Goal: Task Accomplishment & Management: Manage account settings

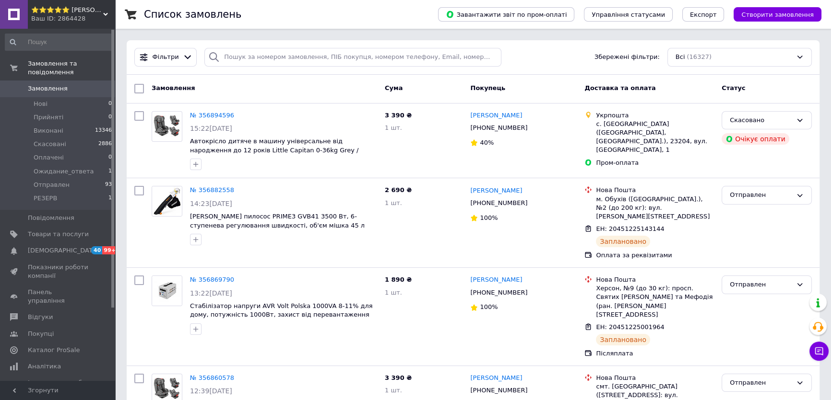
click at [70, 84] on span "Замовлення" at bounding box center [58, 88] width 61 height 9
click at [60, 181] on span "Отправлен" at bounding box center [52, 185] width 36 height 9
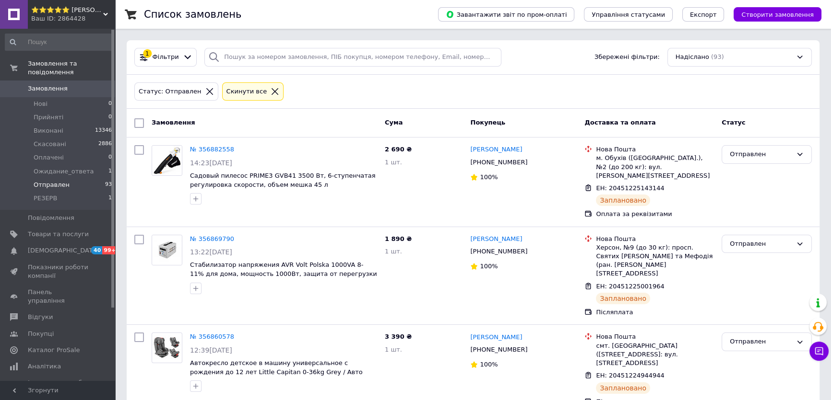
click at [586, 85] on div "Статус: Отправлен Cкинути все" at bounding box center [472, 92] width 681 height 23
click at [58, 84] on span "Замовлення" at bounding box center [48, 88] width 40 height 9
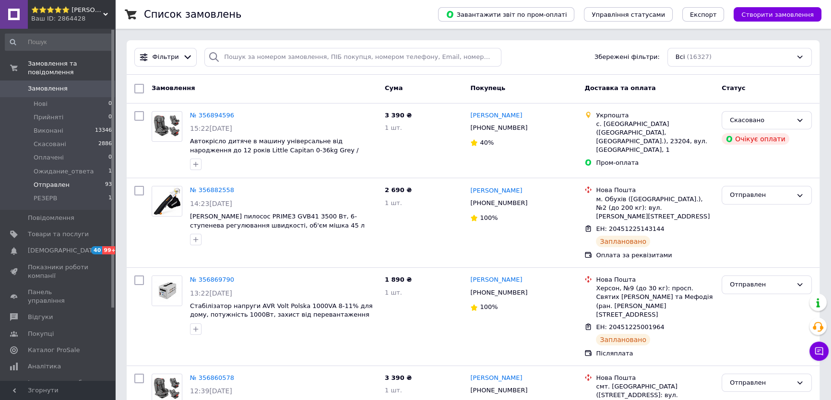
click at [82, 178] on li "Отправлен 93" at bounding box center [58, 184] width 117 height 13
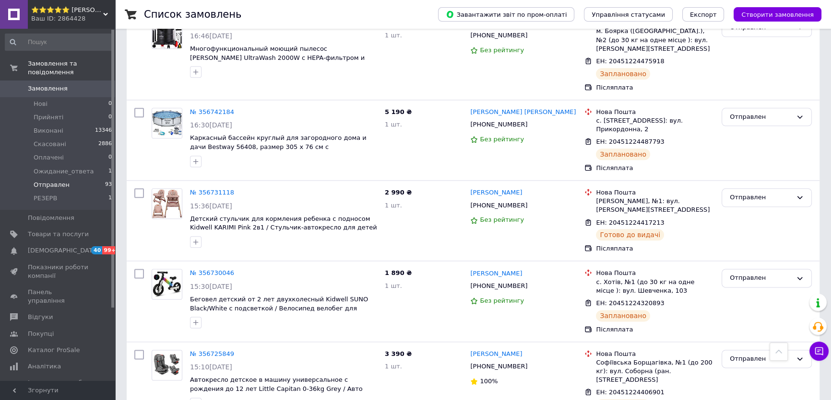
scroll to position [1486, 0]
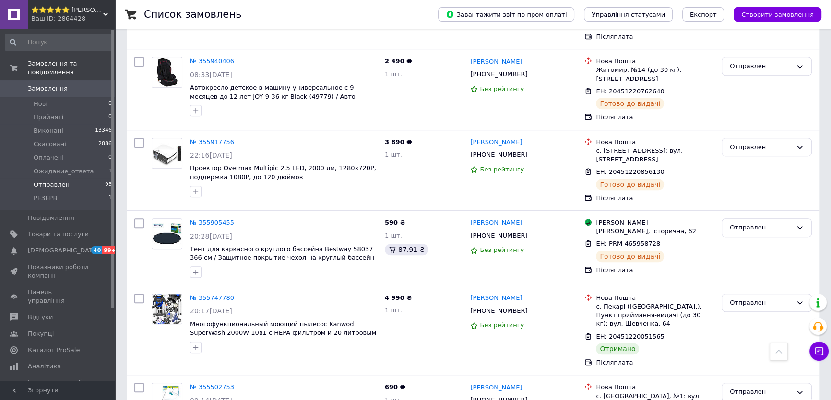
scroll to position [821, 0]
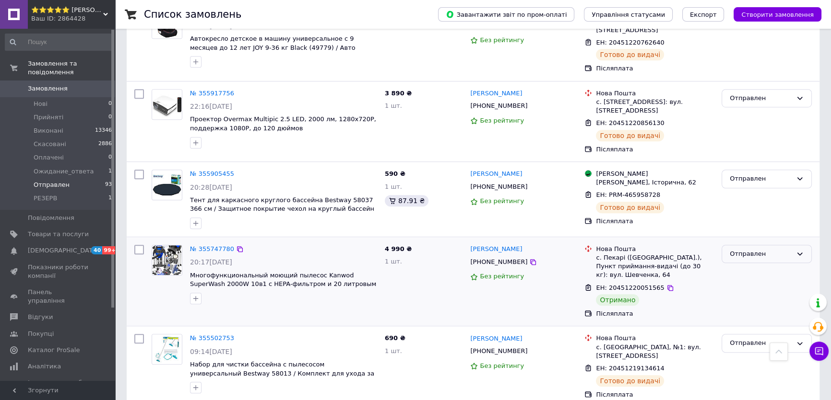
click at [761, 249] on div "Отправлен" at bounding box center [760, 254] width 62 height 10
click at [752, 283] on li "Виконано" at bounding box center [766, 292] width 89 height 18
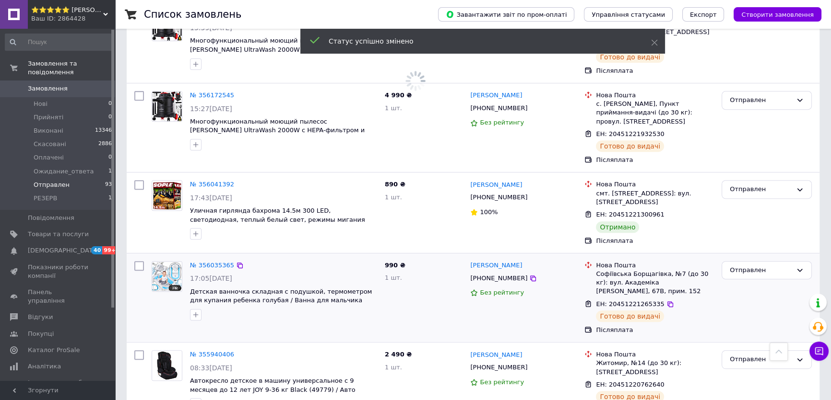
scroll to position [472, 0]
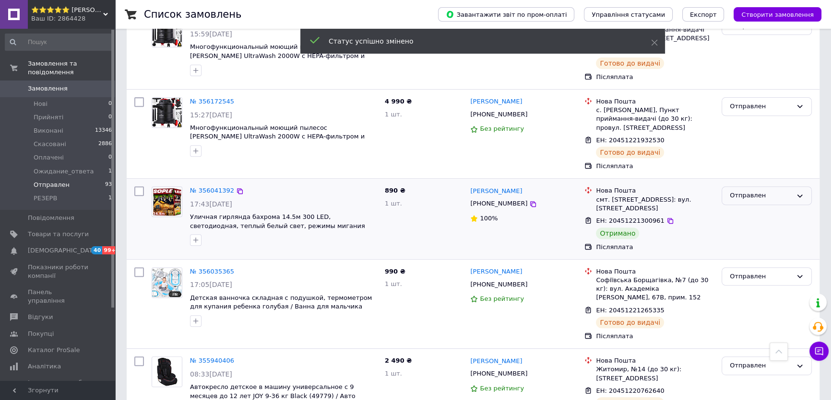
click at [732, 187] on div "Отправлен" at bounding box center [766, 196] width 90 height 19
click at [737, 225] on li "Виконано" at bounding box center [766, 234] width 89 height 18
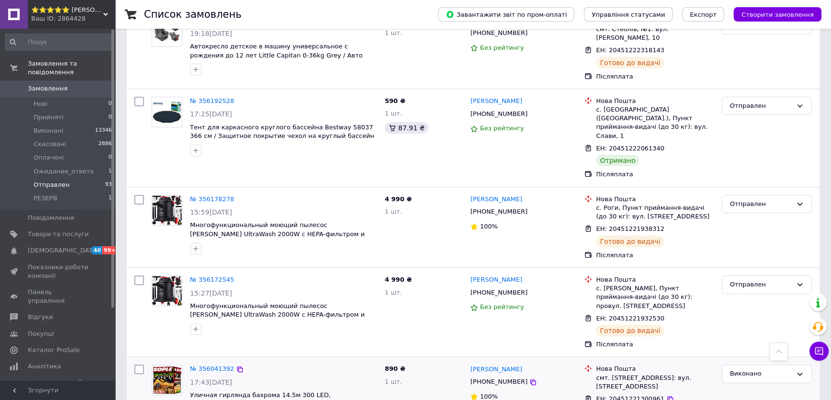
scroll to position [211, 0]
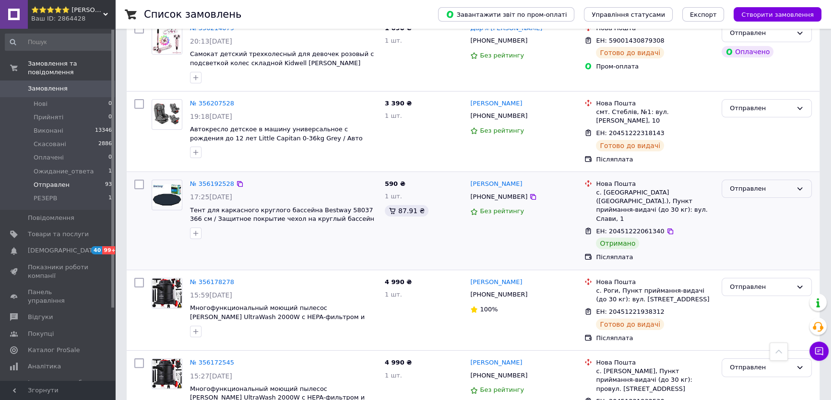
click at [768, 184] on div "Отправлен" at bounding box center [760, 189] width 62 height 10
click at [749, 218] on li "Виконано" at bounding box center [766, 227] width 89 height 18
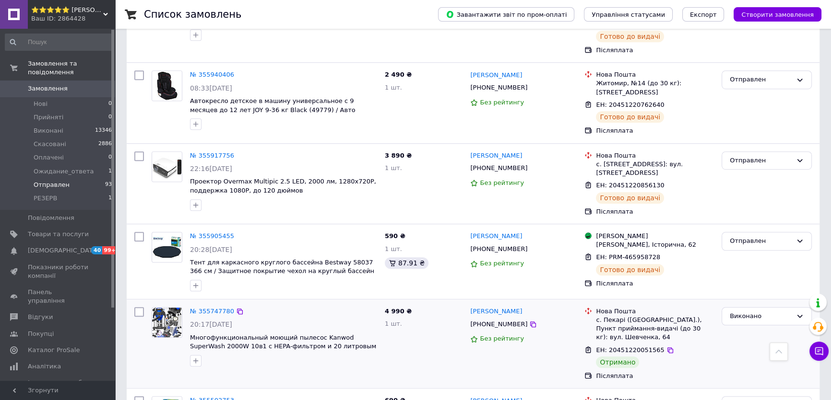
scroll to position [821, 0]
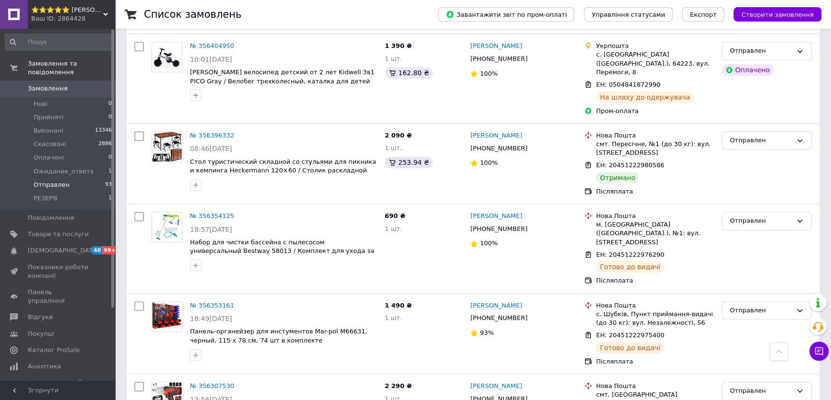
scroll to position [1398, 0]
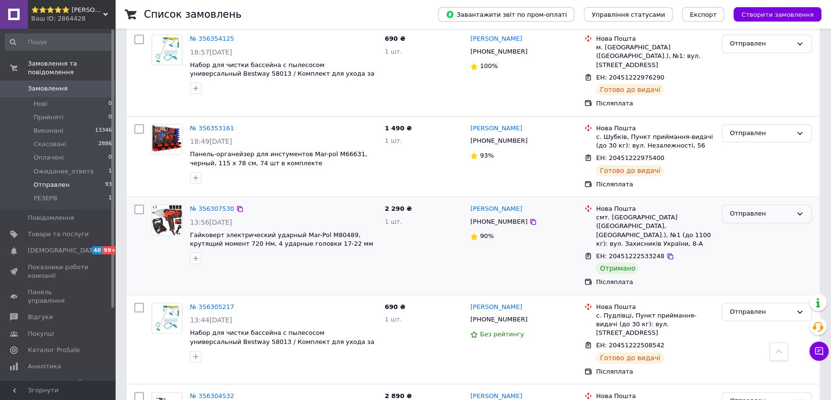
click at [751, 205] on div "Отправлен" at bounding box center [766, 214] width 90 height 19
click at [751, 243] on li "Виконано" at bounding box center [766, 252] width 89 height 18
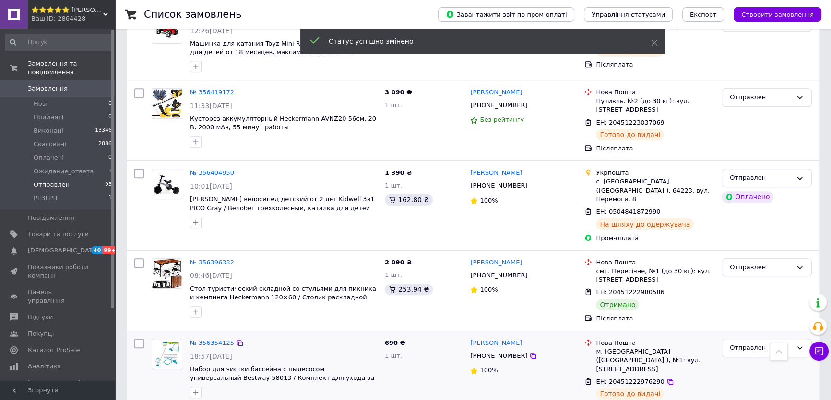
scroll to position [1093, 0]
click at [787, 263] on div "Отправлен" at bounding box center [760, 268] width 62 height 10
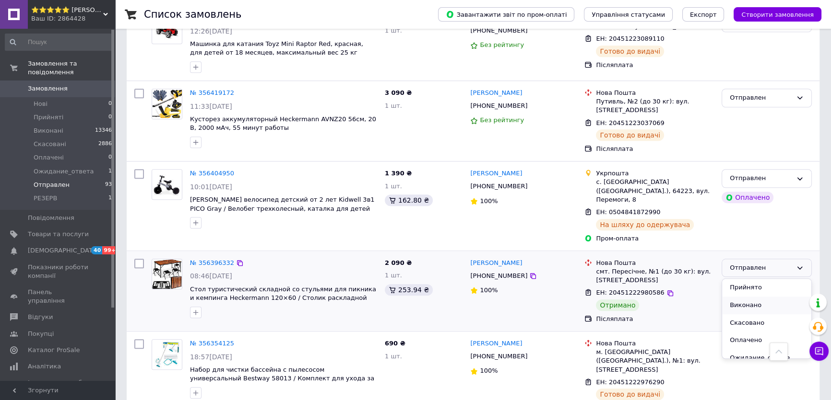
click at [753, 297] on li "Виконано" at bounding box center [766, 306] width 89 height 18
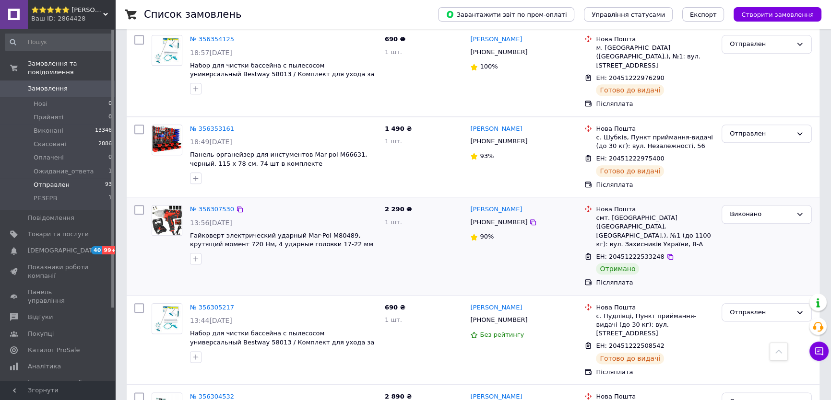
scroll to position [1398, 0]
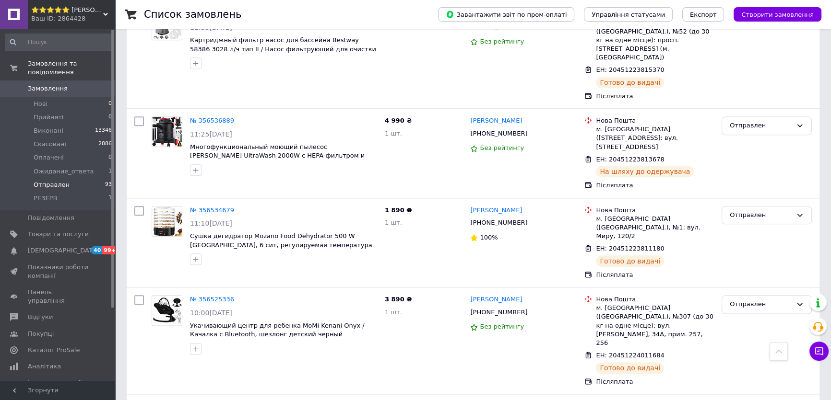
scroll to position [1411, 0]
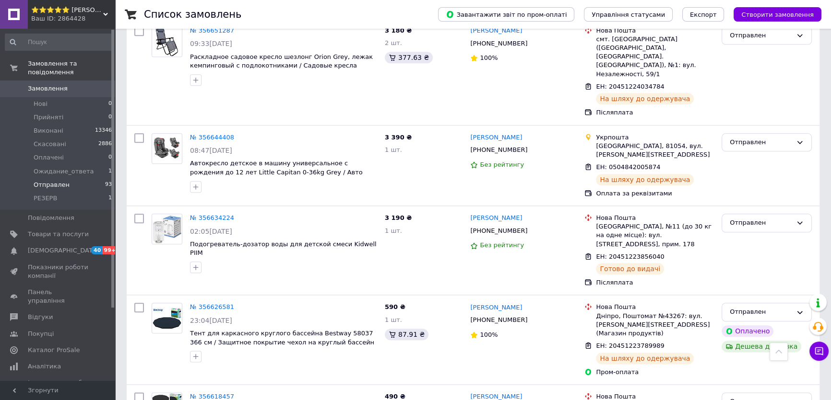
scroll to position [1432, 0]
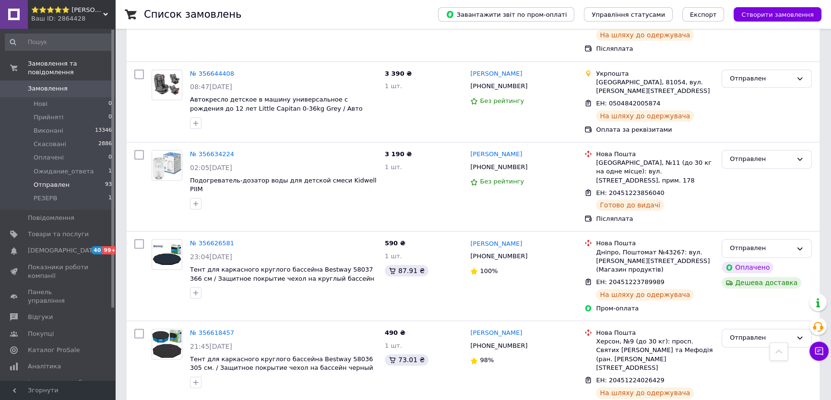
click at [76, 84] on span "Замовлення" at bounding box center [58, 88] width 61 height 9
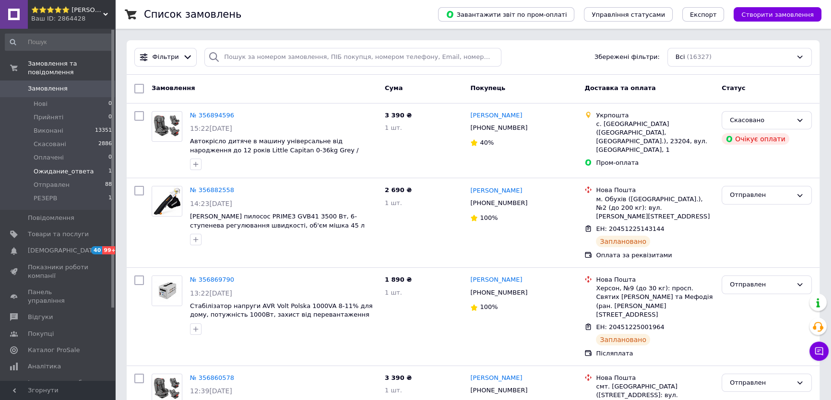
click at [57, 168] on li "Ожидание_ответа 1" at bounding box center [58, 171] width 117 height 13
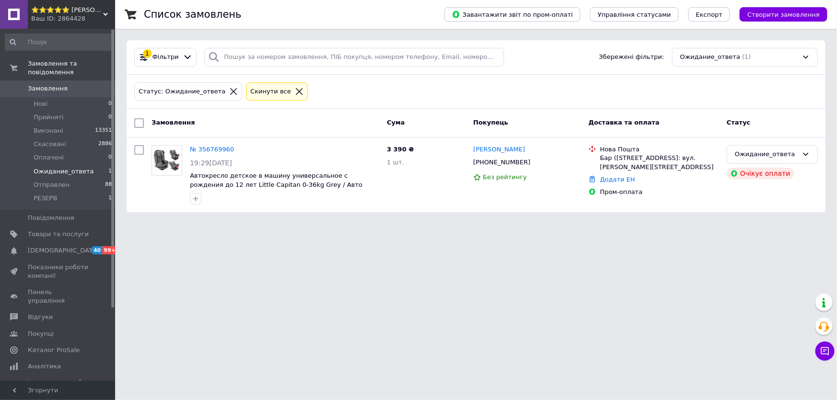
click at [82, 85] on link "Замовлення 0" at bounding box center [58, 89] width 117 height 16
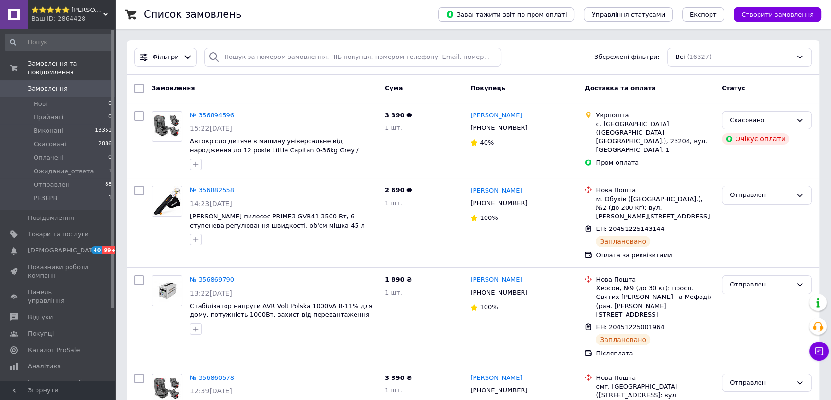
click at [73, 84] on span "Замовлення" at bounding box center [58, 88] width 61 height 9
click at [57, 309] on link "Відгуки" at bounding box center [58, 317] width 117 height 16
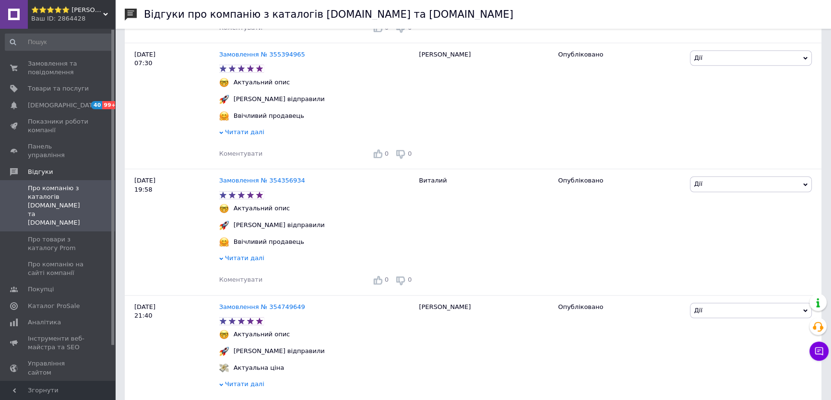
scroll to position [1177, 0]
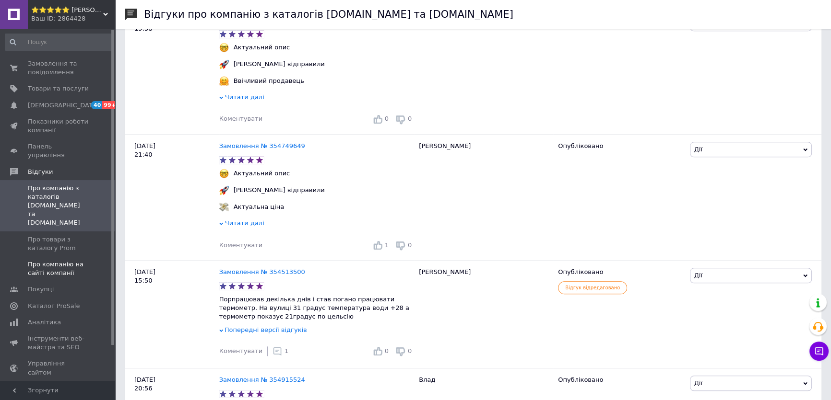
click at [48, 260] on span "Про компанію на сайті компанії" at bounding box center [58, 268] width 61 height 17
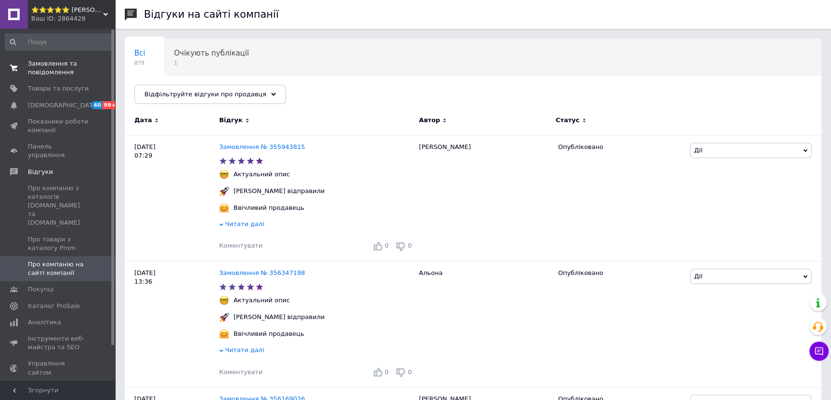
click at [58, 73] on span "Замовлення та повідомлення" at bounding box center [58, 67] width 61 height 17
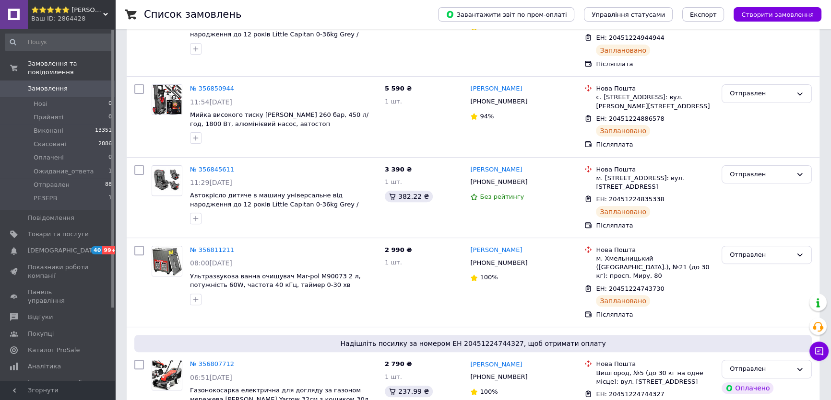
scroll to position [392, 0]
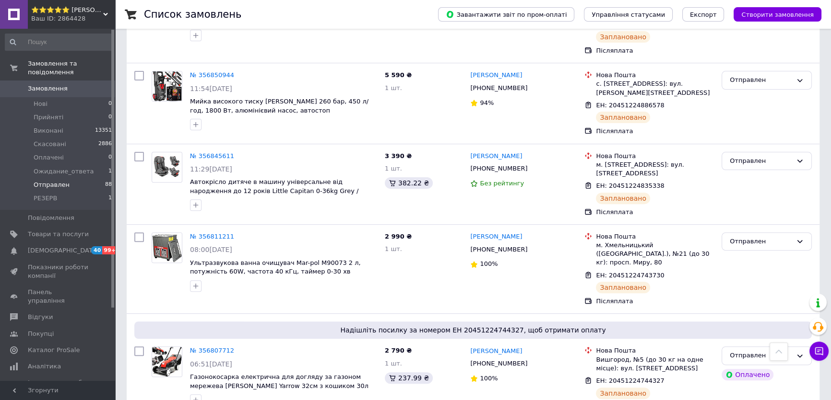
click at [81, 178] on li "Отправлен 88" at bounding box center [58, 184] width 117 height 13
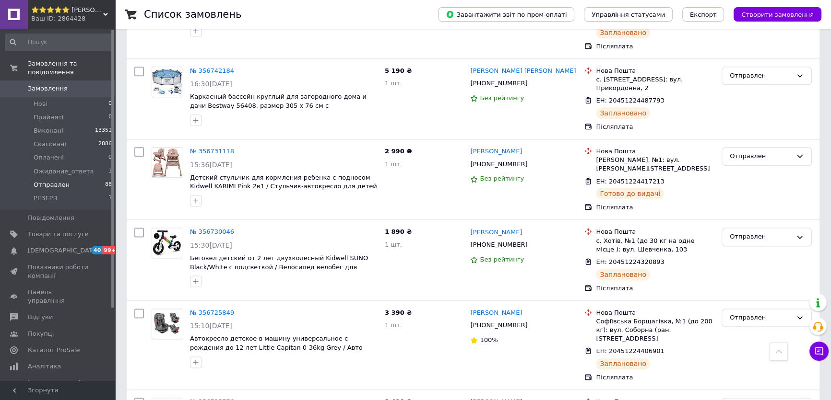
click at [52, 84] on span "Замовлення" at bounding box center [48, 88] width 40 height 9
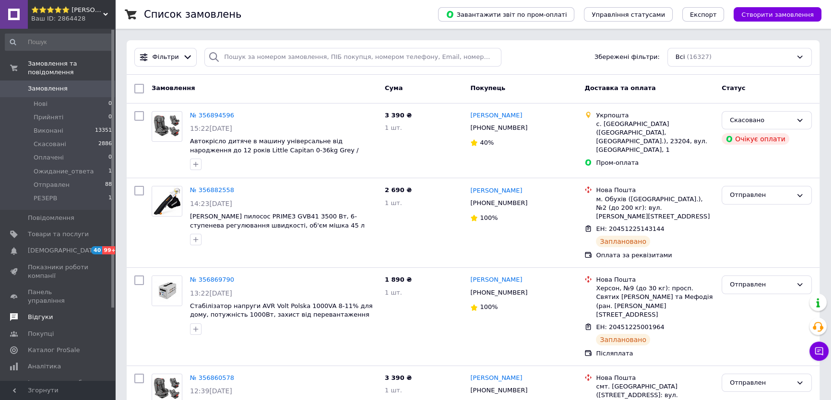
click at [36, 313] on span "Відгуки" at bounding box center [40, 317] width 25 height 9
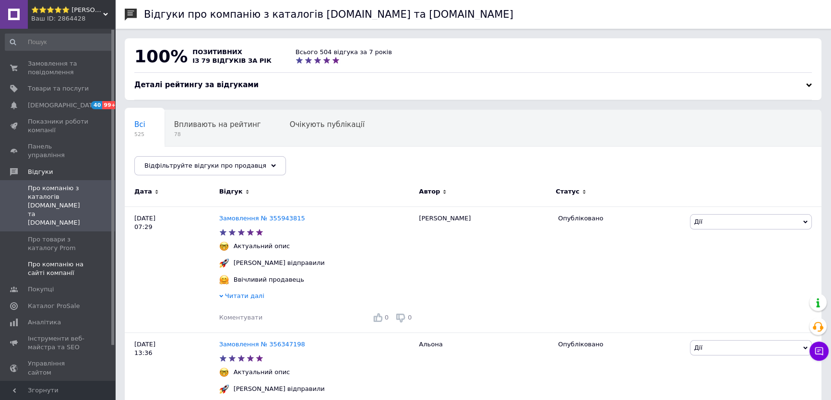
click at [39, 260] on span "Про компанію на сайті компанії" at bounding box center [58, 268] width 61 height 17
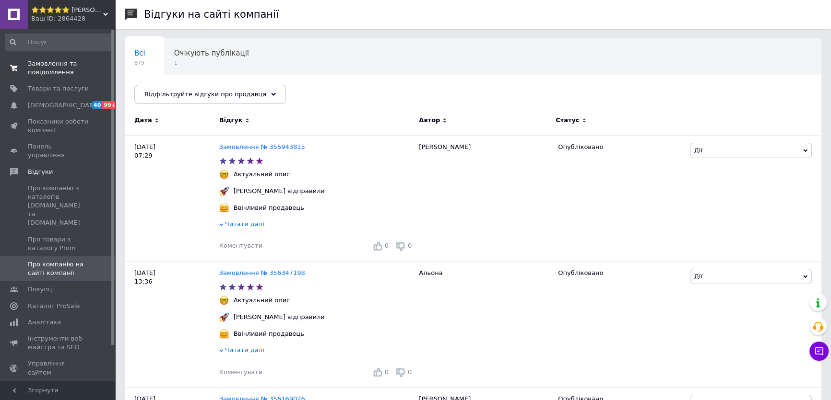
click at [59, 73] on span "Замовлення та повідомлення" at bounding box center [58, 67] width 61 height 17
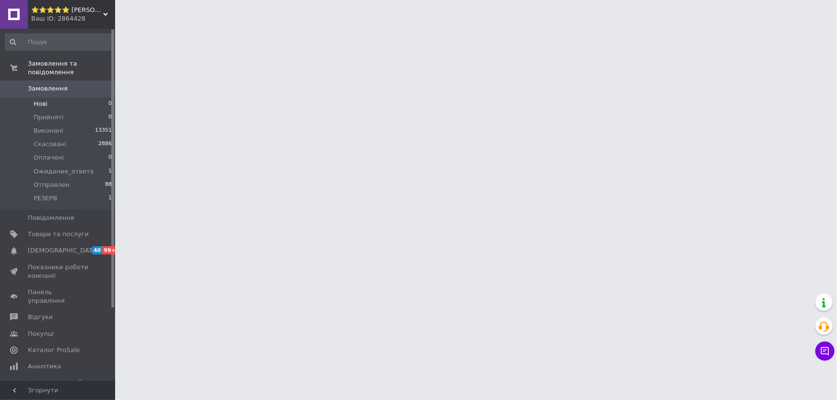
click at [61, 97] on li "Нові 0" at bounding box center [58, 103] width 117 height 13
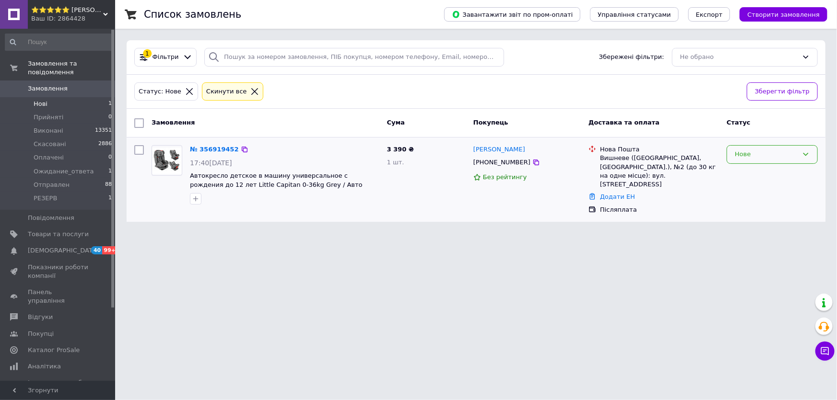
click at [764, 157] on div "Нове" at bounding box center [766, 155] width 63 height 10
click at [756, 182] on li "Прийнято" at bounding box center [772, 175] width 90 height 18
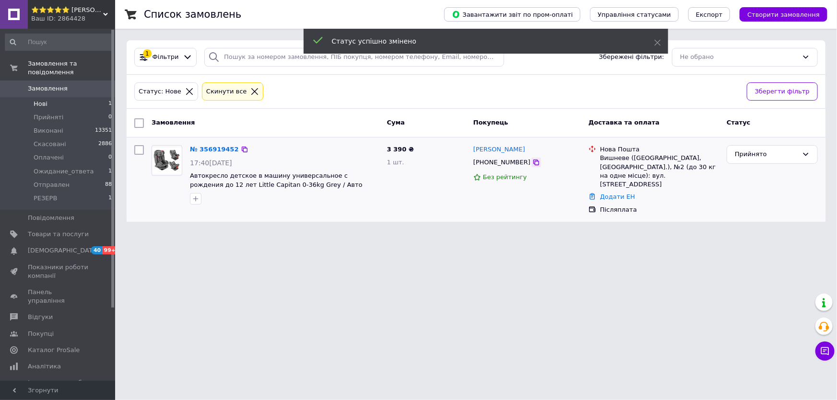
click at [532, 164] on icon at bounding box center [536, 163] width 8 height 8
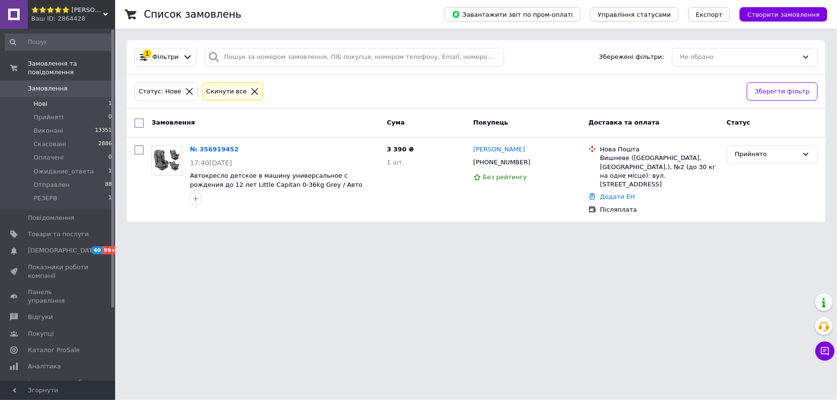
click at [354, 95] on div "Статус: Нове Cкинути все" at bounding box center [436, 92] width 608 height 23
click at [184, 234] on html "⭐️⭐️⭐️⭐️⭐️ [PERSON_NAME]-Market Ваш ID: 2864428 Сайт ⭐️⭐️⭐️⭐️⭐️ [PERSON_NAME]-M…" at bounding box center [418, 117] width 837 height 234
click at [745, 155] on div "Прийнято" at bounding box center [766, 155] width 63 height 10
click at [766, 215] on li "Отправлен" at bounding box center [772, 220] width 90 height 18
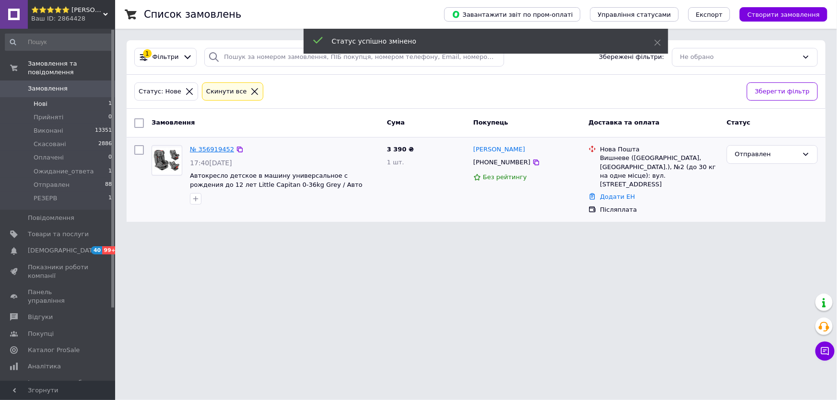
click at [191, 150] on link "№ 356919452" at bounding box center [212, 149] width 44 height 7
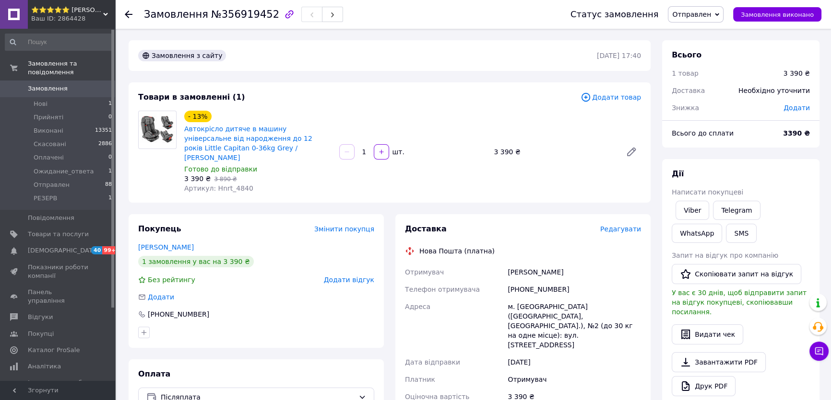
click at [626, 225] on span "Редагувати" at bounding box center [620, 229] width 41 height 8
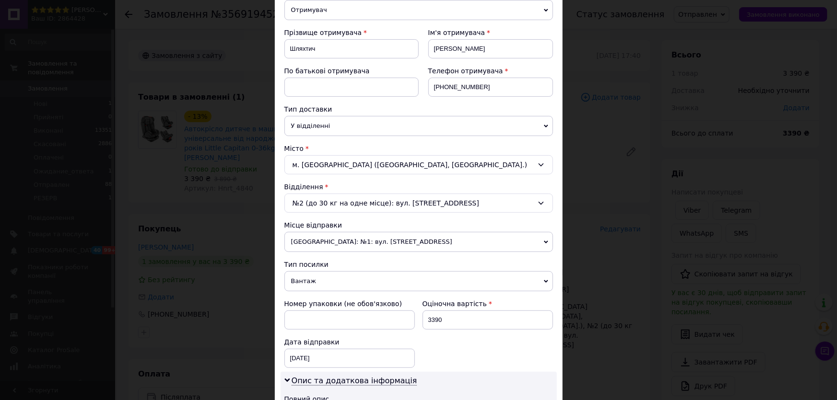
scroll to position [130, 0]
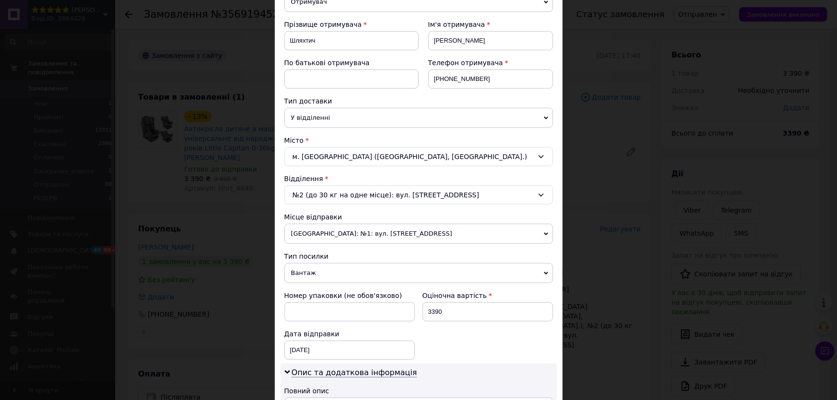
click at [402, 198] on div "№2 (до 30 кг на одне місце): вул. [STREET_ADDRESS]" at bounding box center [418, 195] width 269 height 19
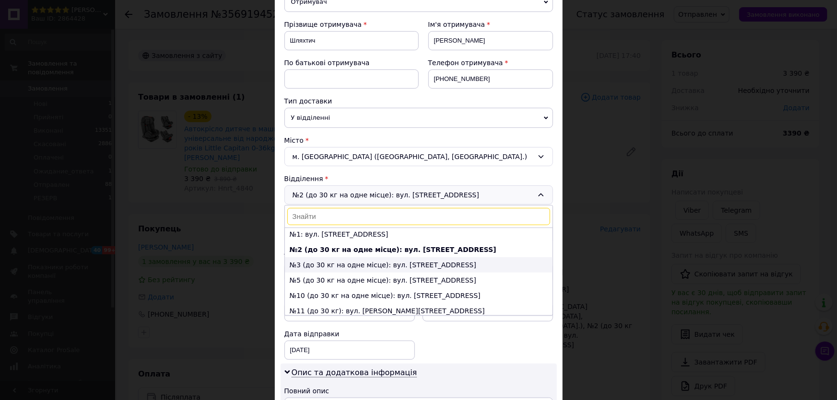
scroll to position [0, 0]
click at [378, 237] on li "№1: вул. [STREET_ADDRESS]" at bounding box center [419, 235] width 268 height 15
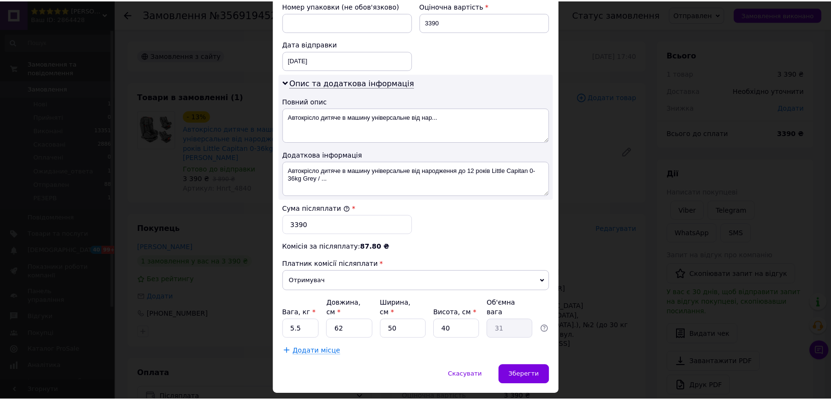
scroll to position [436, 0]
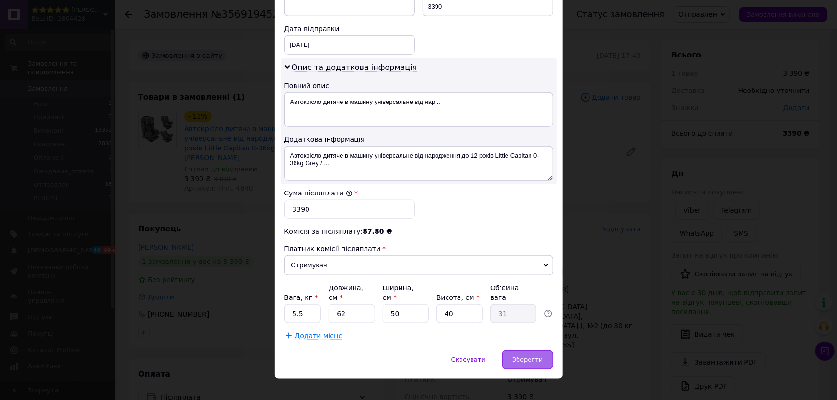
click at [527, 356] on span "Зберегти" at bounding box center [527, 359] width 30 height 7
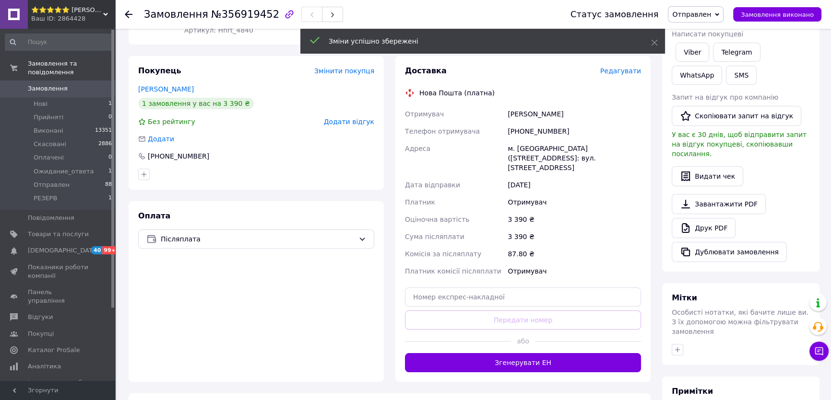
scroll to position [174, 0]
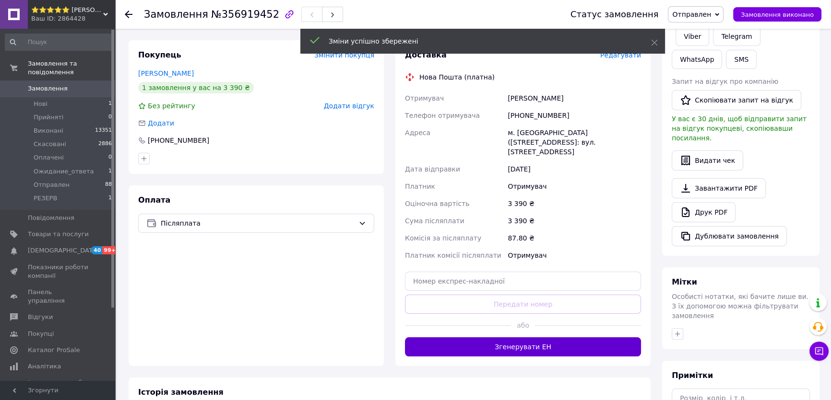
click at [510, 338] on button "Згенерувати ЕН" at bounding box center [523, 347] width 236 height 19
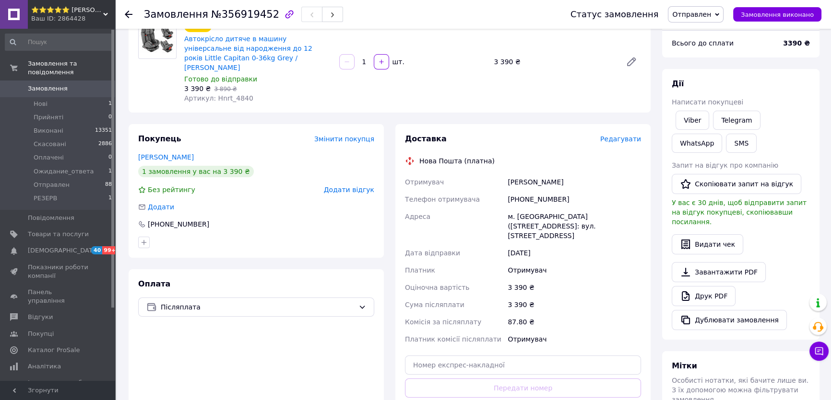
scroll to position [87, 0]
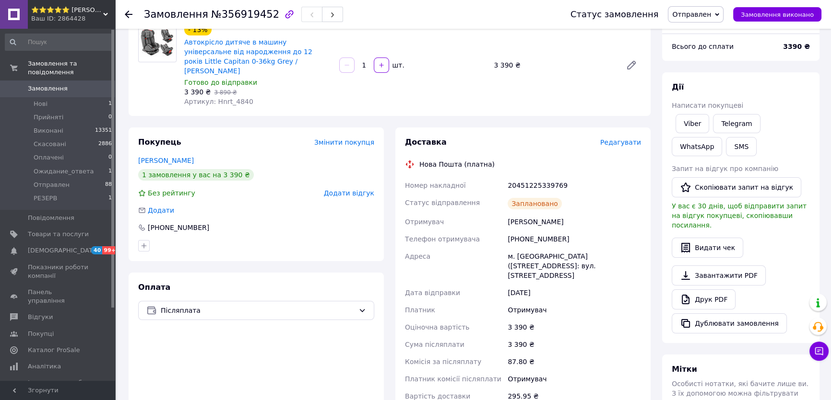
click at [530, 177] on div "20451225339769" at bounding box center [573, 185] width 137 height 17
copy div "20451225339769"
click at [464, 213] on div "Отримувач" at bounding box center [454, 221] width 103 height 17
